Goal: Information Seeking & Learning: Learn about a topic

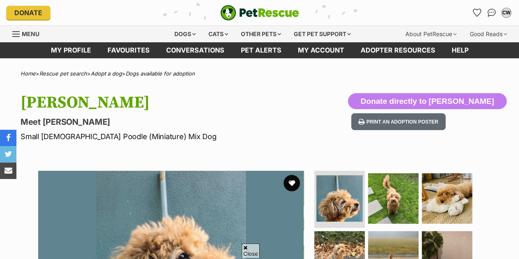
scroll to position [179, 0]
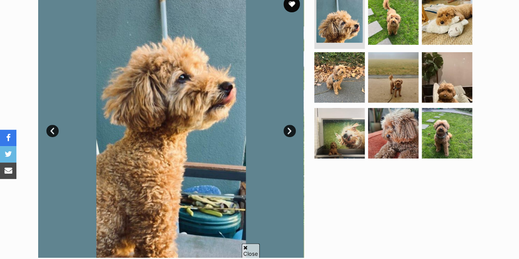
click at [333, 78] on img at bounding box center [339, 77] width 50 height 50
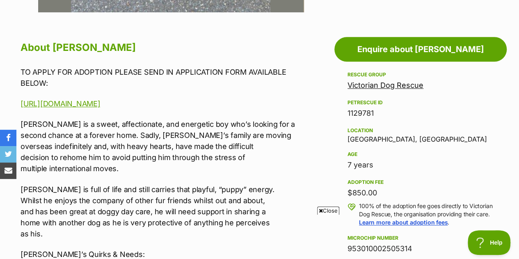
scroll to position [0, 0]
